Goal: Task Accomplishment & Management: Use online tool/utility

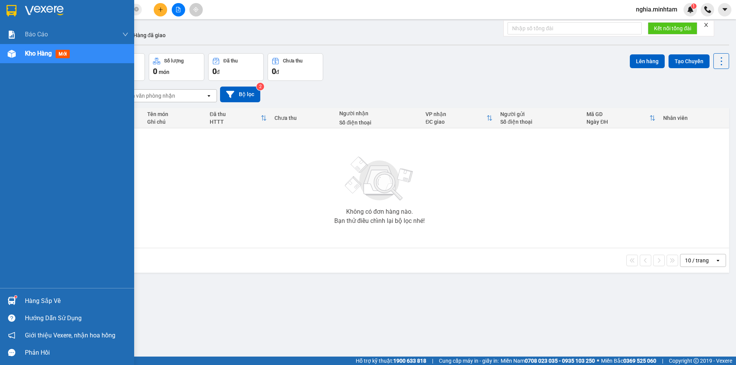
click at [12, 292] on div "Hàng sắp về Hướng dẫn sử dụng Giới thiệu Vexere, nhận hoa hồng Phản hồi" at bounding box center [67, 324] width 134 height 73
click at [18, 301] on div "Hàng sắp về" at bounding box center [67, 301] width 134 height 17
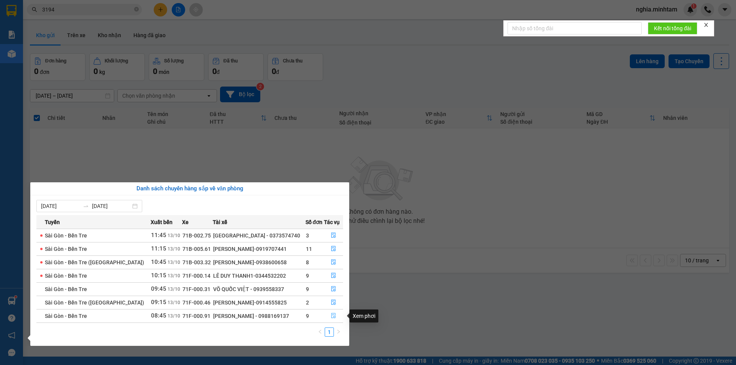
click at [331, 317] on icon "file-done" at bounding box center [333, 315] width 5 height 5
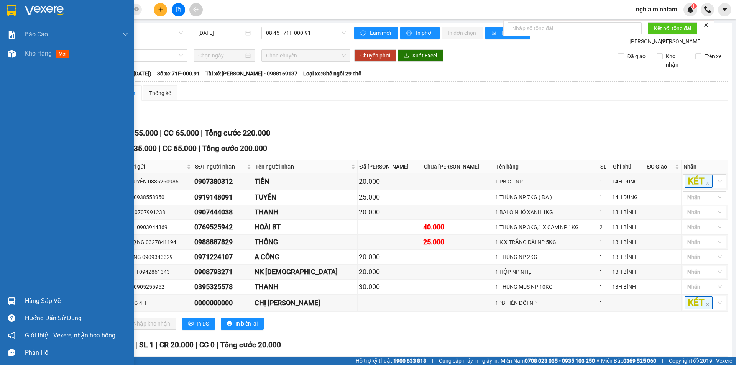
click at [25, 300] on div "Hàng sắp về" at bounding box center [77, 302] width 104 height 12
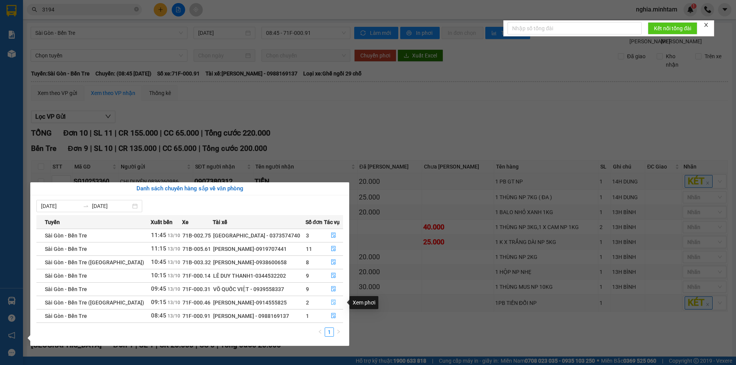
click at [333, 303] on icon "file-done" at bounding box center [333, 302] width 5 height 5
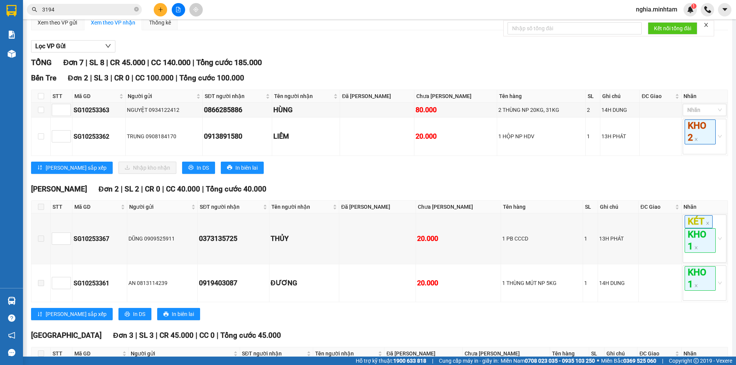
scroll to position [77, 0]
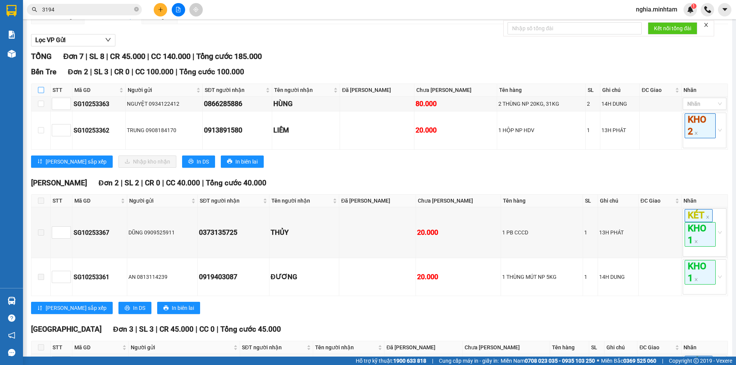
click at [41, 93] on input "checkbox" at bounding box center [41, 90] width 6 height 6
checkbox input "true"
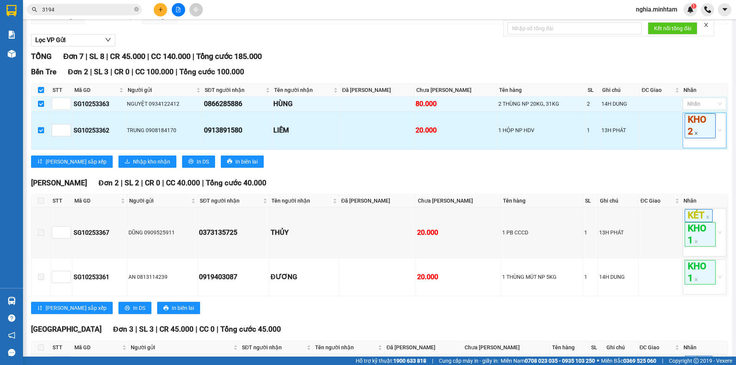
click at [694, 135] on icon "close" at bounding box center [696, 134] width 4 height 4
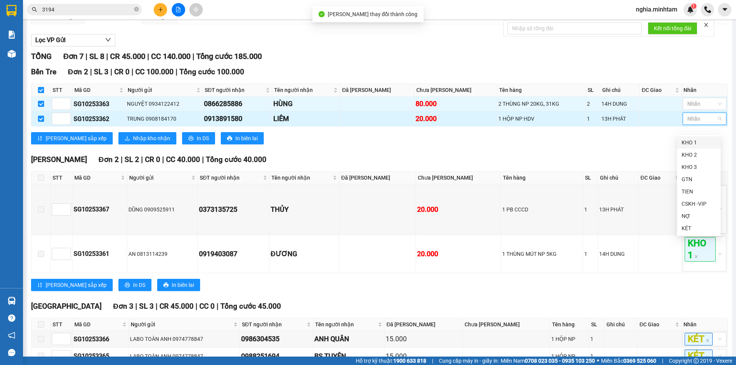
click at [690, 142] on div "KHO 1" at bounding box center [699, 142] width 35 height 8
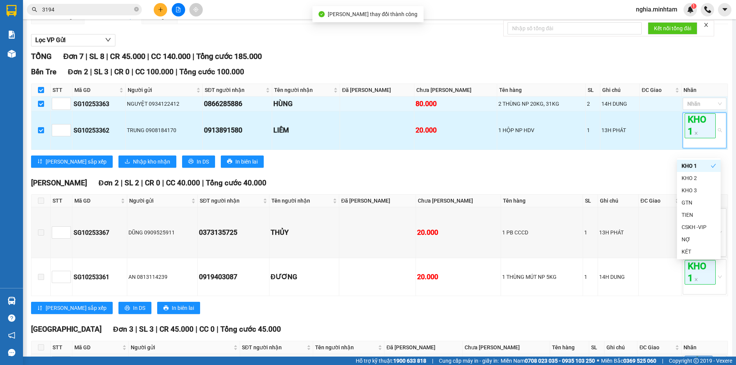
click at [668, 137] on td at bounding box center [661, 131] width 42 height 38
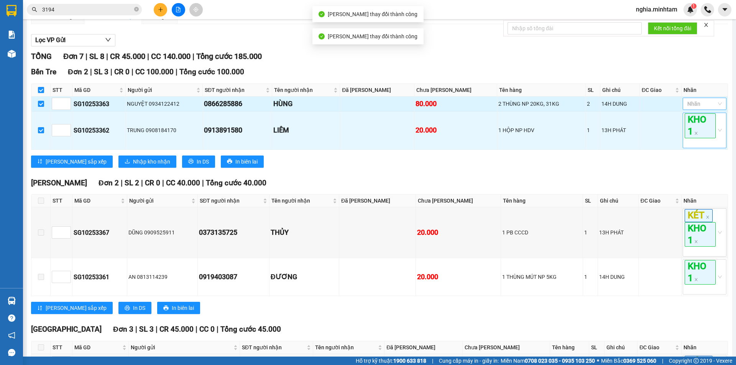
click at [691, 109] on div at bounding box center [701, 103] width 32 height 9
drag, startPoint x: 691, startPoint y: 138, endPoint x: 678, endPoint y: 135, distance: 14.0
click at [691, 139] on div "KHO 2" at bounding box center [699, 140] width 35 height 8
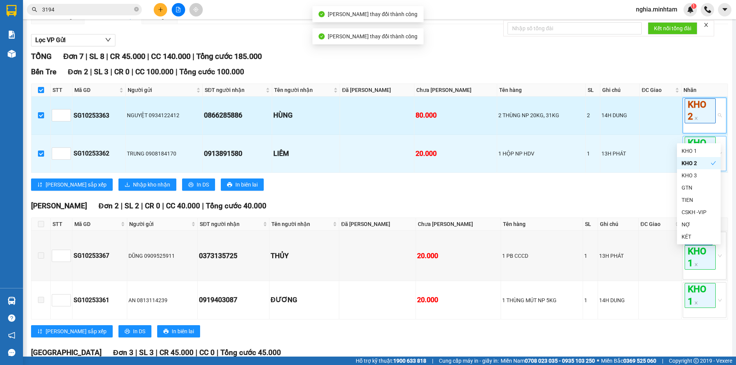
click at [659, 127] on td at bounding box center [661, 116] width 42 height 38
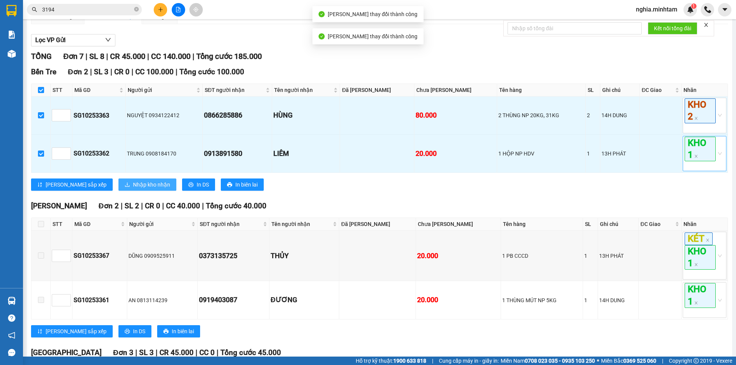
click at [136, 189] on span "Nhập kho nhận" at bounding box center [151, 185] width 37 height 8
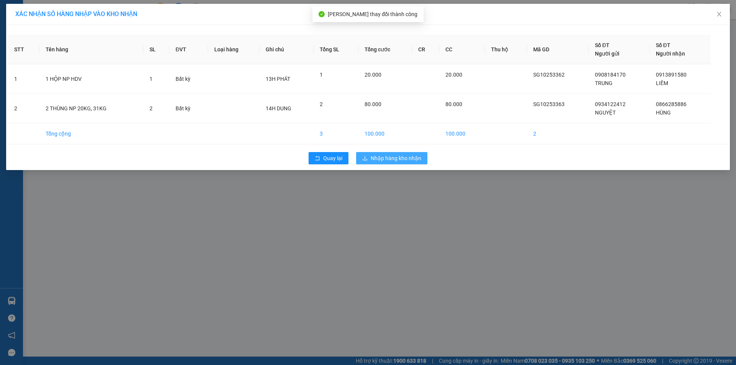
click at [406, 161] on span "Nhập hàng kho nhận" at bounding box center [396, 158] width 51 height 8
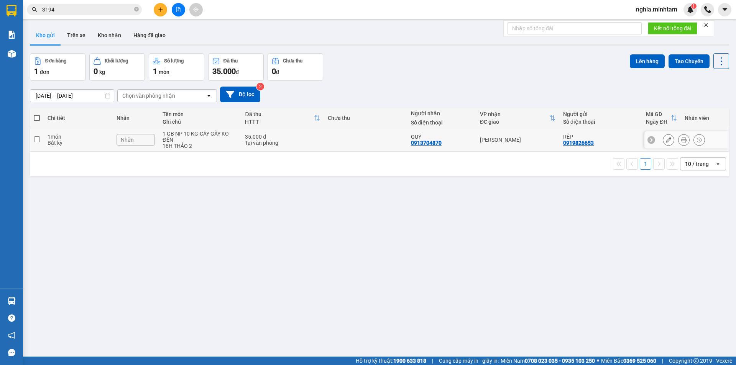
click at [36, 138] on input "checkbox" at bounding box center [37, 140] width 6 height 6
checkbox input "true"
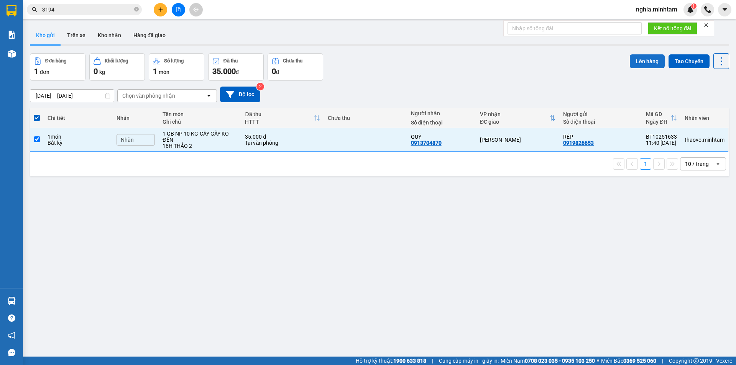
click at [642, 63] on button "Lên hàng" at bounding box center [647, 61] width 35 height 14
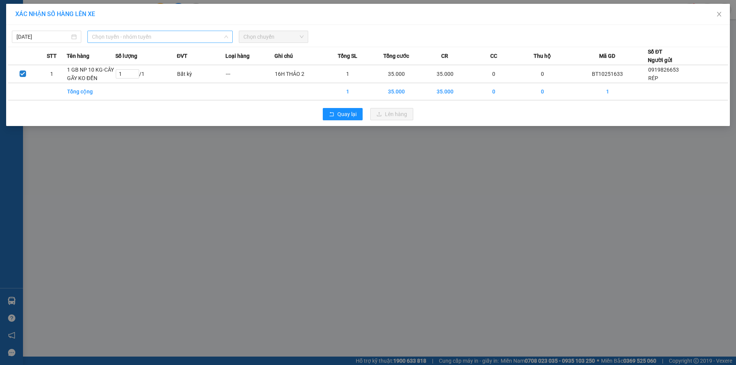
click at [188, 42] on span "Chọn tuyến - nhóm tuyến" at bounding box center [160, 37] width 136 height 12
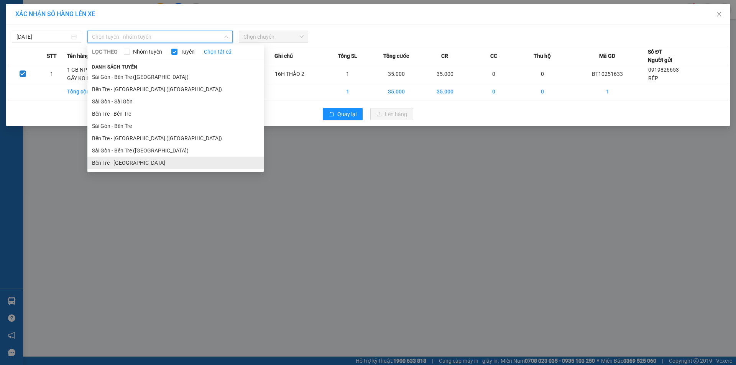
click at [141, 160] on li "Bến Tre - [GEOGRAPHIC_DATA]" at bounding box center [175, 163] width 176 height 12
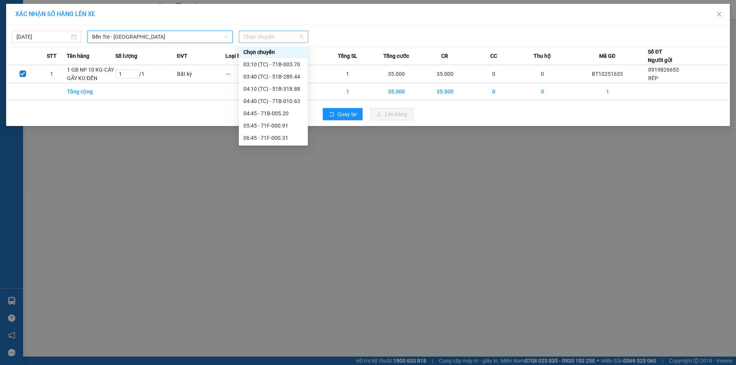
click at [271, 38] on span "Chọn chuyến" at bounding box center [274, 37] width 60 height 12
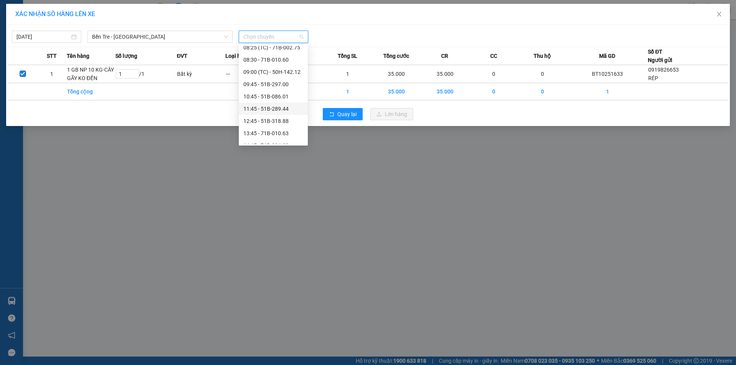
click at [278, 107] on div "11:45 - 51B-289.44" at bounding box center [274, 109] width 60 height 8
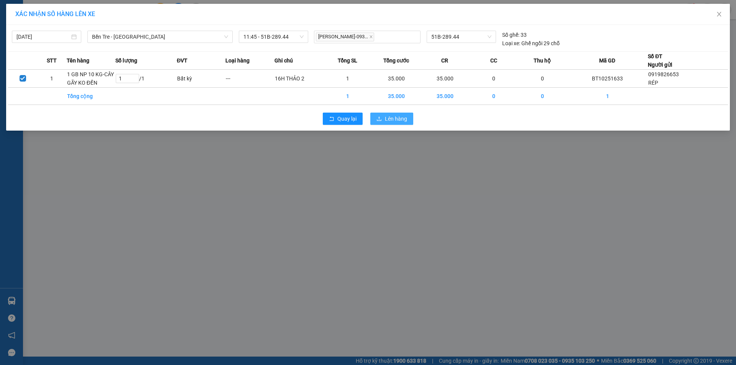
click at [400, 121] on span "Lên hàng" at bounding box center [396, 119] width 22 height 8
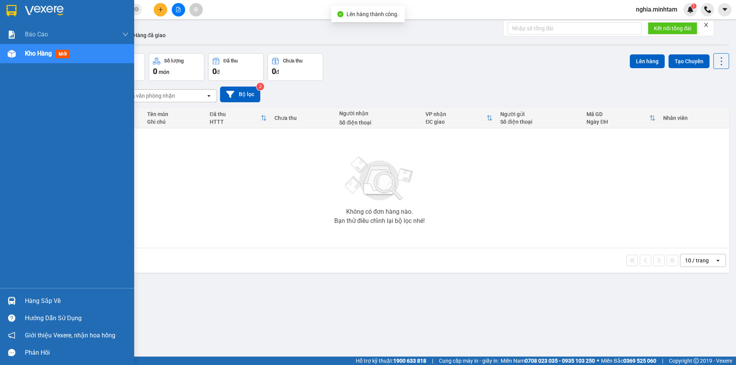
click at [13, 15] on img at bounding box center [12, 11] width 10 height 12
